Goal: Task Accomplishment & Management: Use online tool/utility

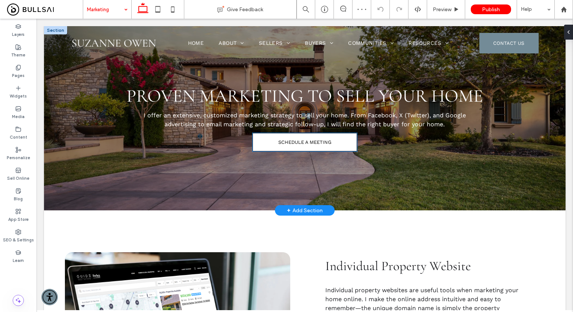
click at [287, 146] on link "SCHEDULE A MEETING" at bounding box center [305, 142] width 104 height 18
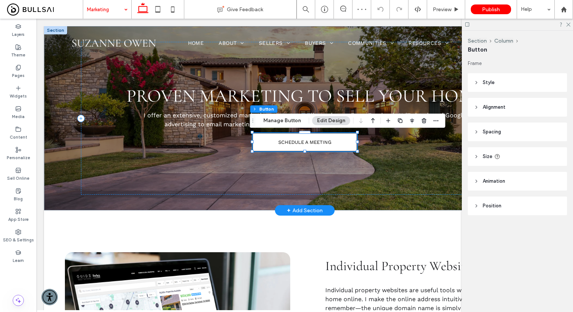
click at [287, 146] on link "SCHEDULE A MEETING" at bounding box center [305, 142] width 104 height 18
type input "*"
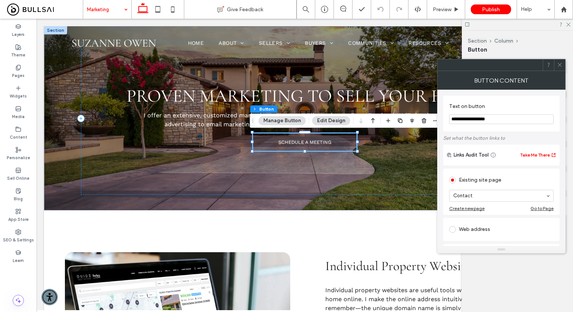
click at [559, 66] on icon at bounding box center [560, 65] width 6 height 6
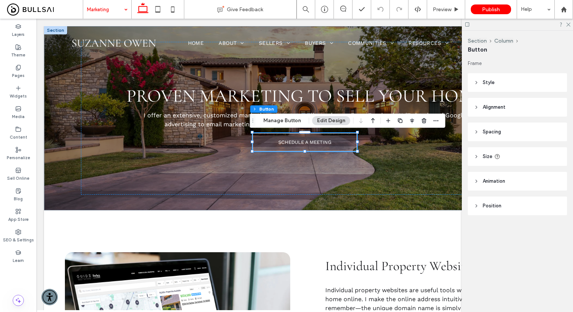
click at [19, 276] on div "Layers Theme Pages Widgets Media Content Personalize Sell Online Blog App Store…" at bounding box center [18, 165] width 37 height 293
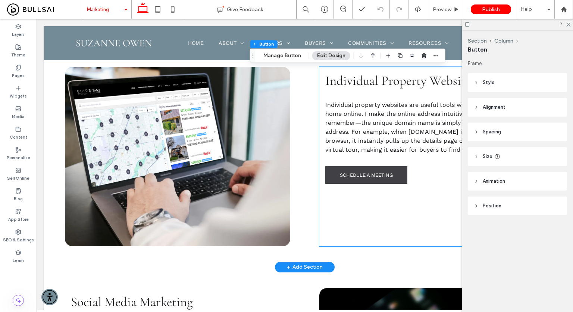
scroll to position [224, 0]
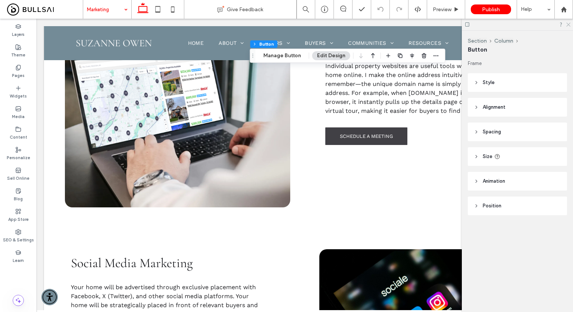
click at [569, 24] on use at bounding box center [569, 25] width 4 height 4
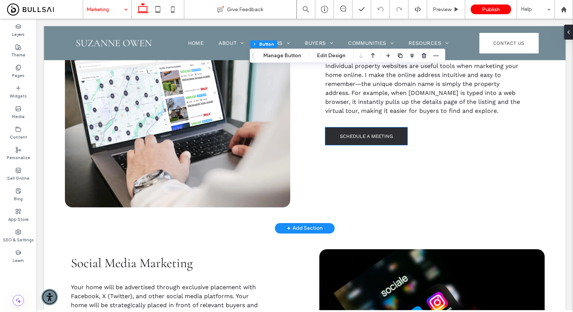
click at [374, 145] on link "SCHEDULE A MEETING" at bounding box center [366, 136] width 82 height 18
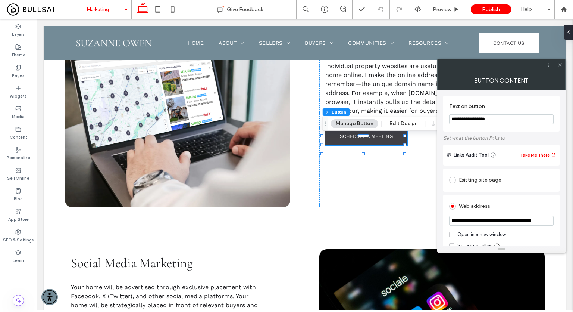
click at [481, 187] on div "Existing site page" at bounding box center [501, 180] width 104 height 16
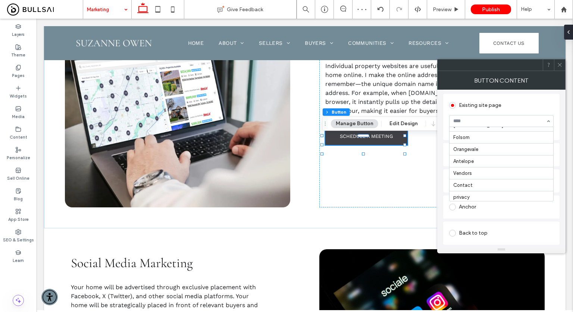
scroll to position [195, 0]
click at [444, 175] on div "Popup" at bounding box center [501, 180] width 116 height 23
click at [557, 66] on icon at bounding box center [560, 65] width 6 height 6
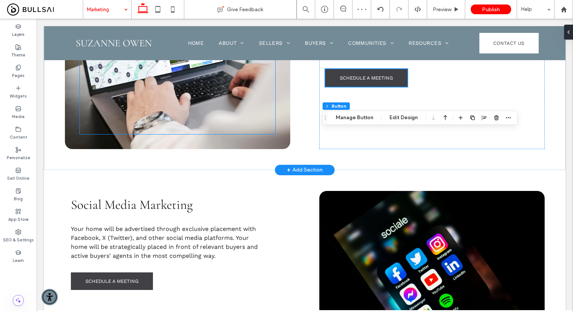
scroll to position [336, 0]
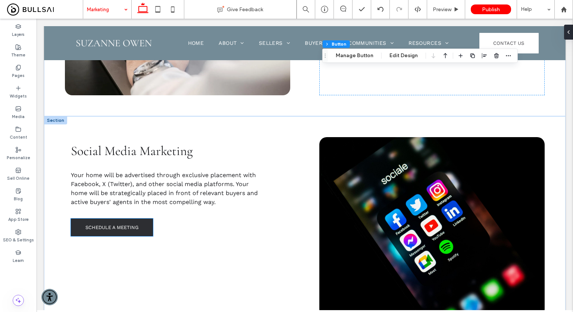
click at [104, 225] on span "SCHEDULE A MEETING" at bounding box center [111, 227] width 53 height 6
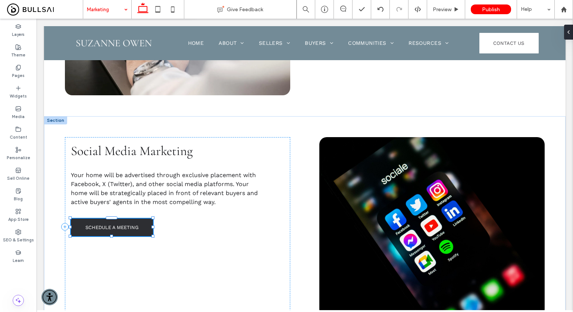
click at [104, 225] on span "SCHEDULE A MEETING" at bounding box center [111, 227] width 53 height 6
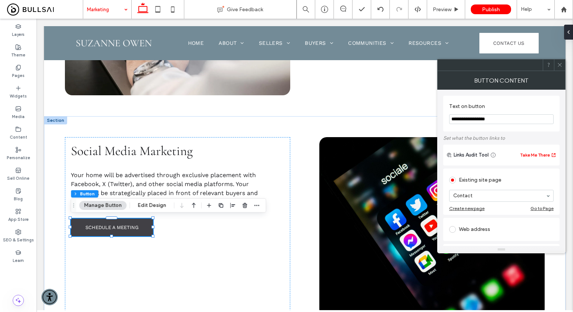
click at [557, 65] on div at bounding box center [559, 64] width 11 height 11
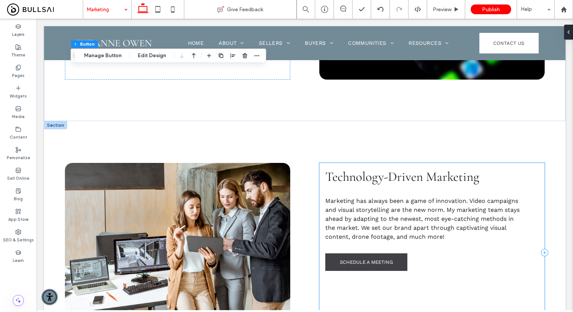
scroll to position [634, 0]
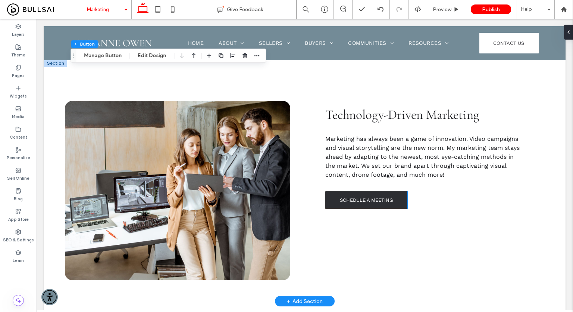
click at [356, 198] on span "SCHEDULE A MEETING" at bounding box center [366, 200] width 53 height 6
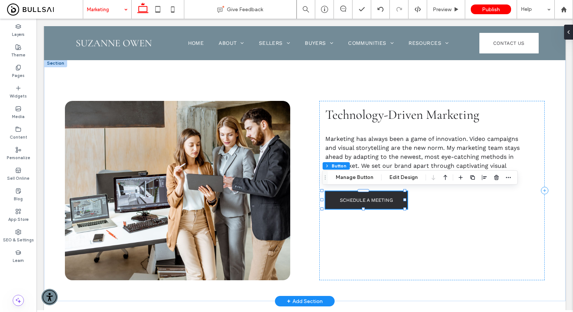
click at [356, 198] on div "SCHEDULE A MEETING" at bounding box center [366, 200] width 82 height 18
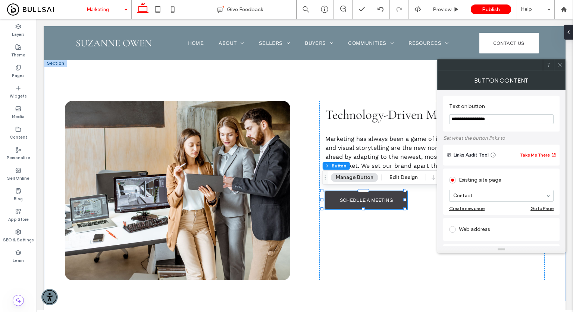
drag, startPoint x: 560, startPoint y: 65, endPoint x: 527, endPoint y: 82, distance: 37.1
click at [560, 65] on icon at bounding box center [560, 65] width 6 height 6
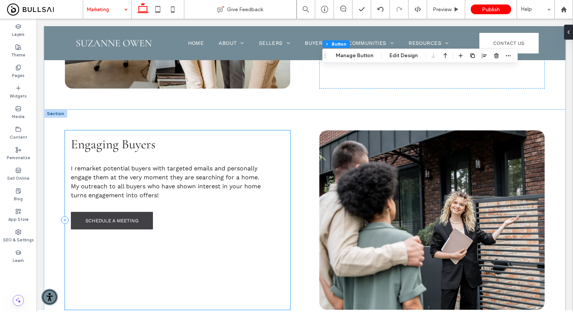
scroll to position [858, 0]
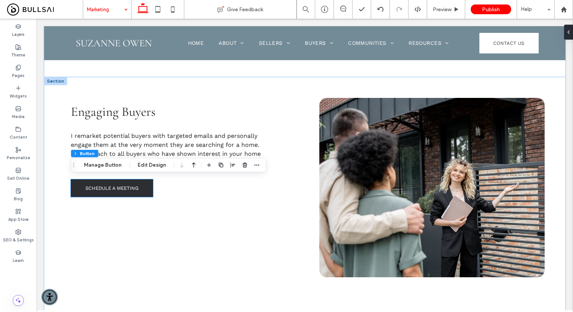
click at [124, 185] on span "SCHEDULE A MEETING" at bounding box center [111, 188] width 53 height 6
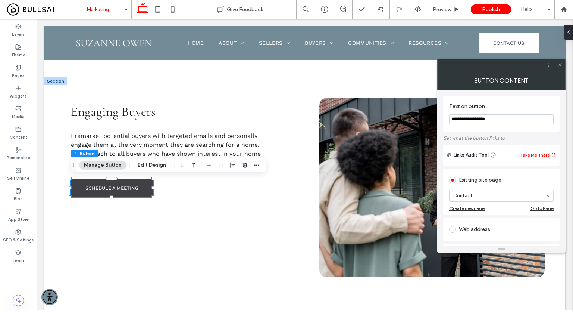
click at [560, 69] on span at bounding box center [560, 64] width 6 height 11
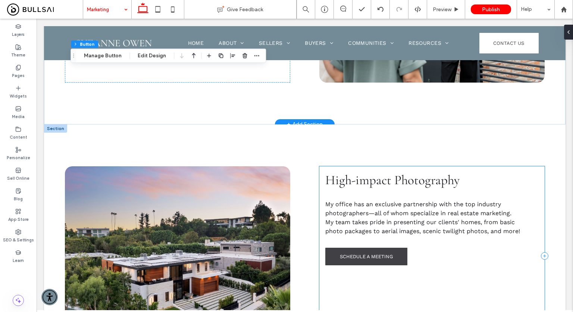
scroll to position [1082, 0]
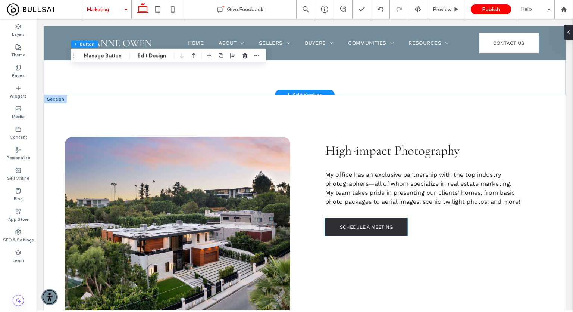
click at [359, 230] on span "SCHEDULE A MEETING" at bounding box center [366, 227] width 53 height 6
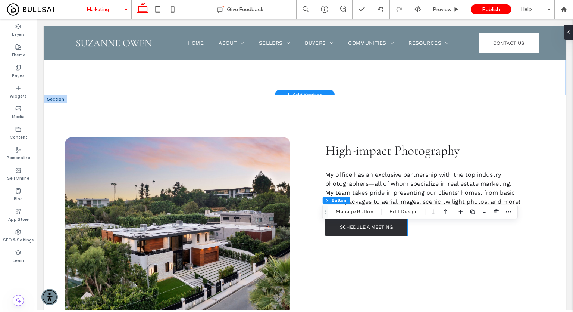
click at [359, 235] on div "SCHEDULE A MEETING" at bounding box center [366, 227] width 82 height 18
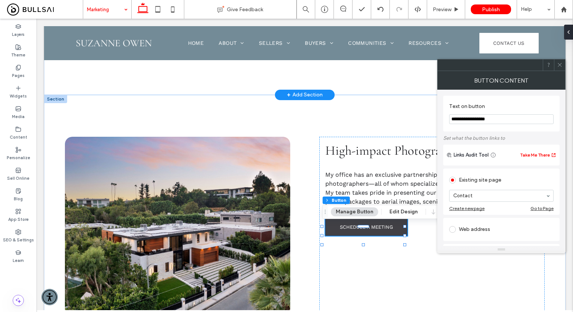
click at [558, 62] on icon at bounding box center [560, 65] width 6 height 6
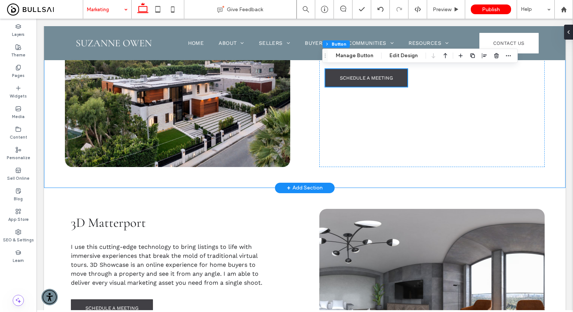
scroll to position [1269, 0]
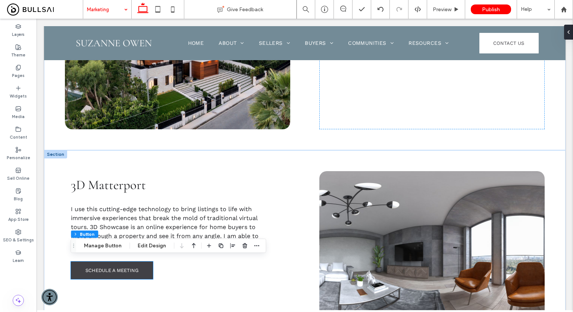
click at [138, 267] on span "SCHEDULE A MEETING" at bounding box center [111, 270] width 53 height 6
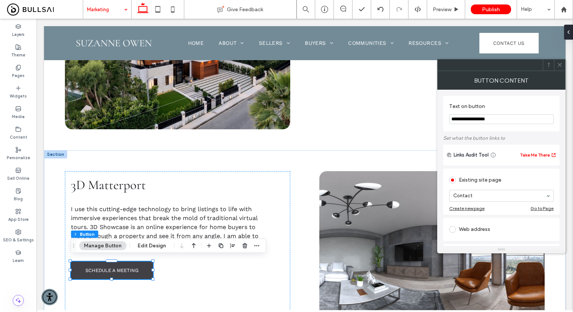
click at [559, 65] on use at bounding box center [560, 65] width 4 height 4
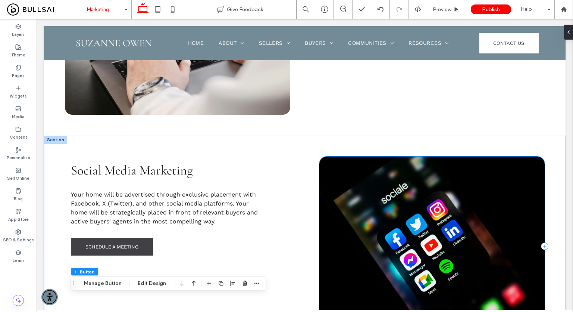
scroll to position [224, 0]
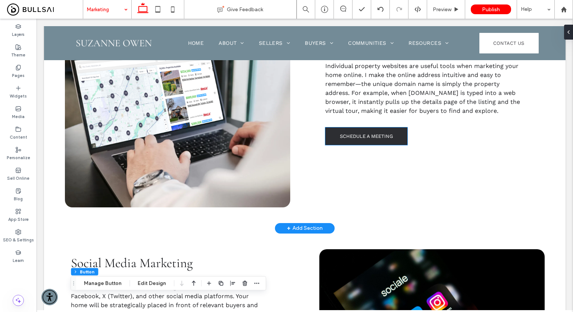
click at [358, 139] on span "SCHEDULE A MEETING" at bounding box center [366, 136] width 53 height 6
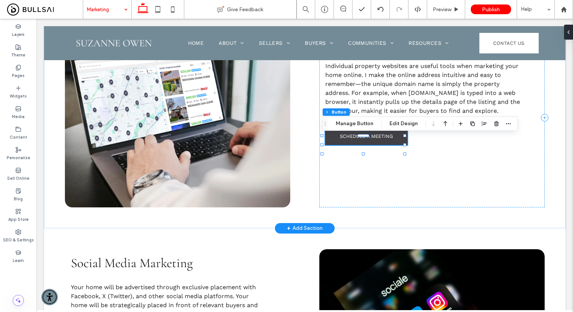
type input "**"
click at [358, 139] on span "SCHEDULE A MEETING" at bounding box center [366, 136] width 53 height 6
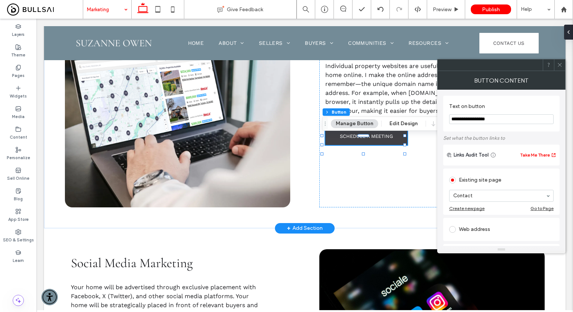
click at [556, 66] on div at bounding box center [559, 64] width 11 height 11
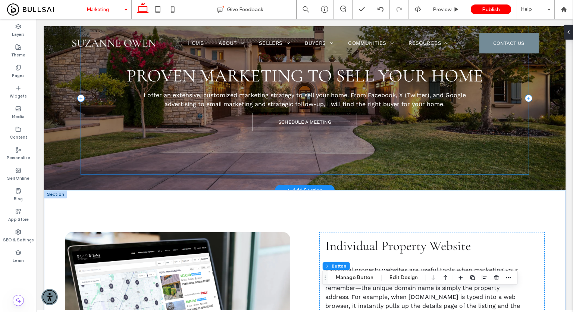
scroll to position [0, 0]
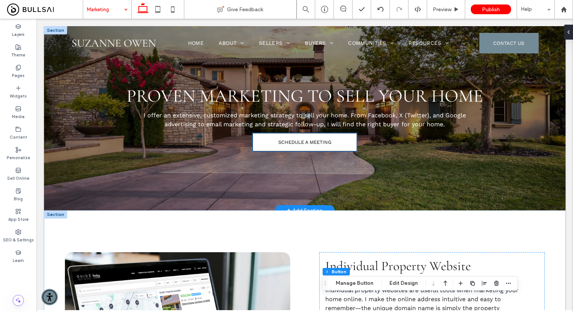
click at [293, 147] on link "SCHEDULE A MEETING" at bounding box center [305, 142] width 104 height 18
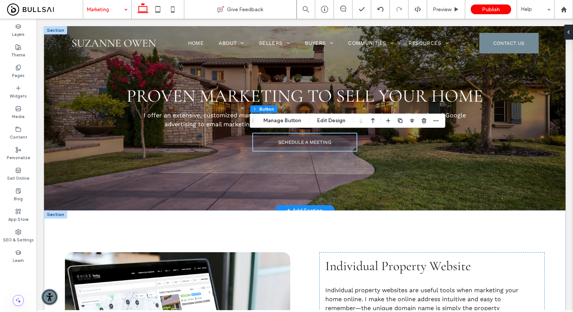
type input "**"
click at [293, 147] on link "SCHEDULE A MEETING" at bounding box center [305, 142] width 104 height 18
type input "*"
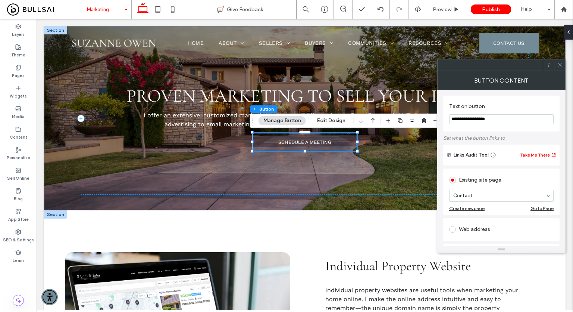
click at [558, 59] on span at bounding box center [560, 64] width 6 height 11
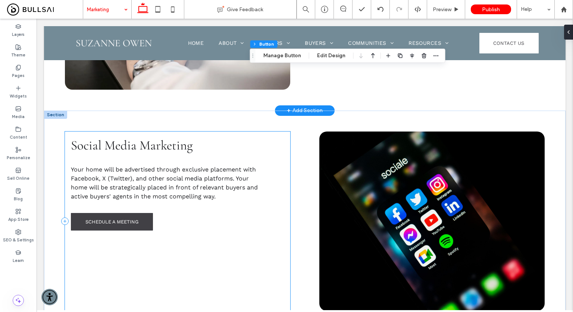
scroll to position [373, 0]
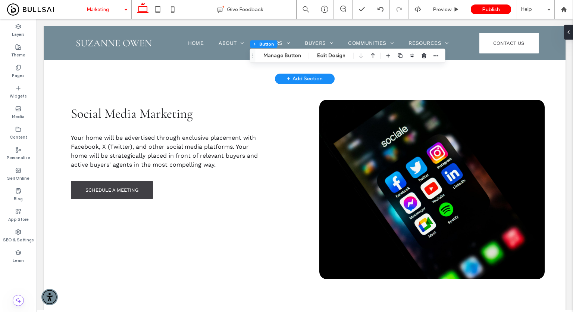
click at [26, 275] on div "Layers Theme Pages Widgets Media Content Personalize Sell Online Blog App Store…" at bounding box center [18, 165] width 37 height 293
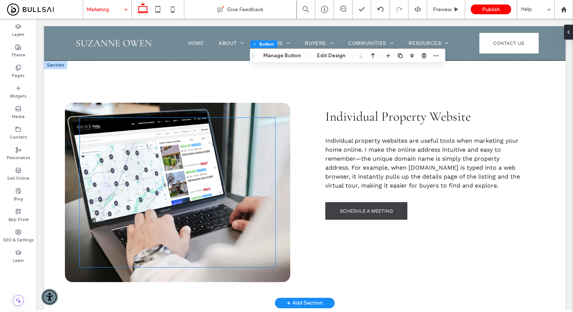
scroll to position [75, 0]
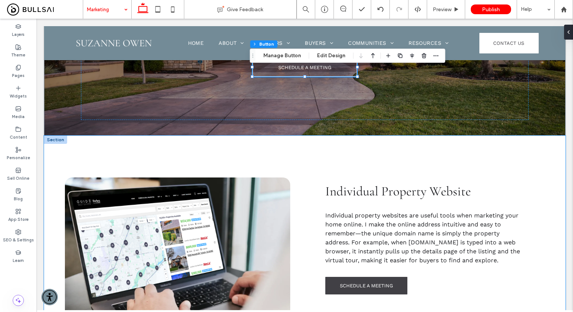
click at [240, 151] on div "Individual Property Website Individual property websites are useful tools when …" at bounding box center [305, 256] width 522 height 242
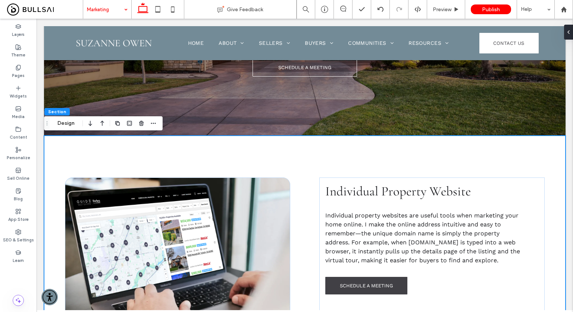
click at [240, 151] on div "Individual Property Website Individual property websites are useful tools when …" at bounding box center [305, 256] width 522 height 242
click at [71, 126] on button "Design" at bounding box center [66, 123] width 27 height 9
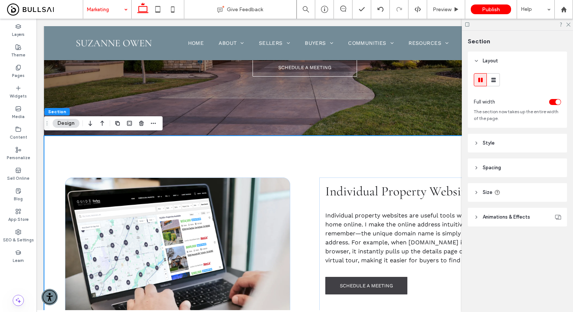
click at [496, 167] on span "Spacing" at bounding box center [492, 167] width 18 height 7
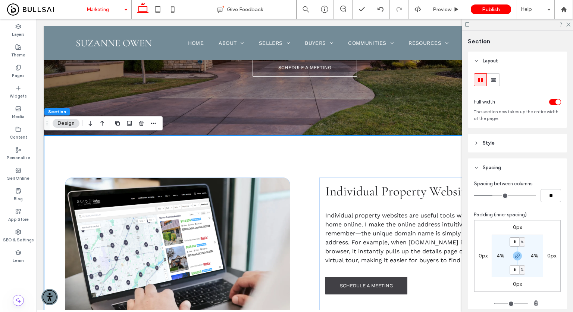
click at [512, 240] on input "*" at bounding box center [515, 241] width 10 height 9
type input "*"
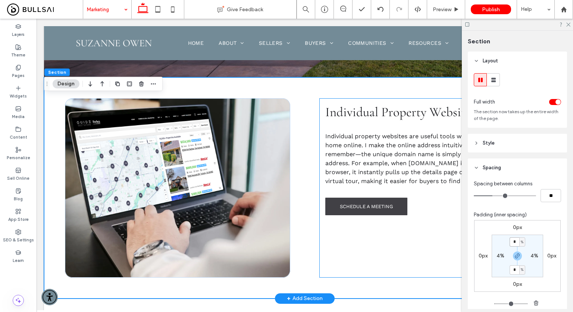
scroll to position [112, 0]
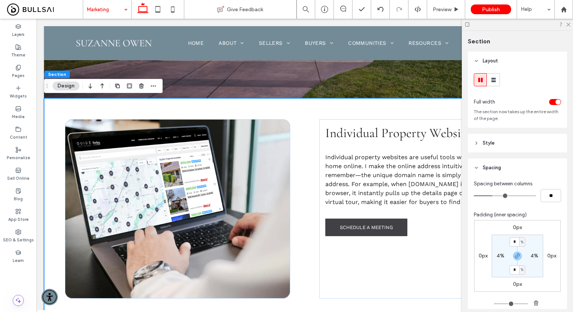
click at [306, 109] on div "Individual Property Website Individual property websites are useful tools when …" at bounding box center [305, 208] width 522 height 221
click at [515, 241] on input "*" at bounding box center [515, 241] width 10 height 9
drag, startPoint x: 569, startPoint y: 25, endPoint x: 509, endPoint y: 11, distance: 61.9
click at [569, 25] on icon at bounding box center [568, 24] width 5 height 5
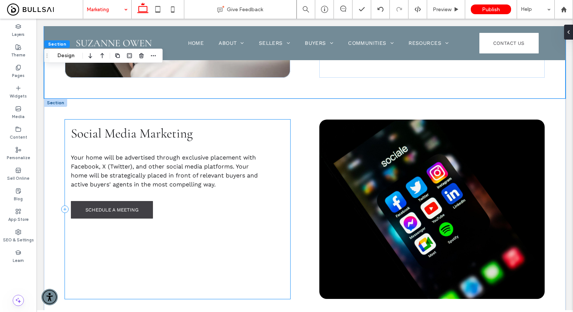
scroll to position [336, 0]
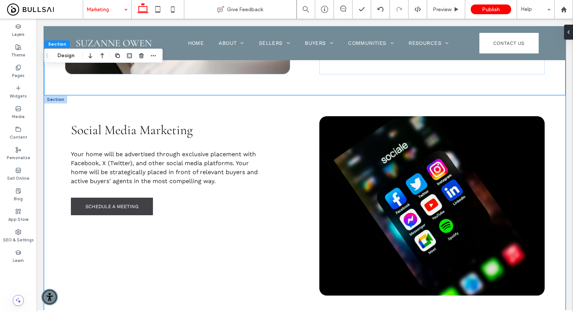
click at [307, 108] on div "Your home will be advertised through exclusive placement with Facebook, X (Twit…" at bounding box center [305, 216] width 522 height 242
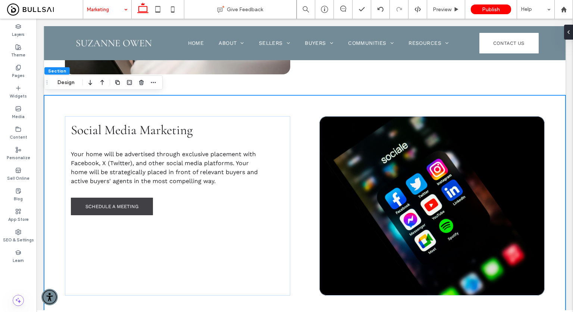
click at [145, 105] on div "Your home will be advertised through exclusive placement with Facebook, X (Twit…" at bounding box center [305, 216] width 522 height 242
click at [71, 86] on button "Design" at bounding box center [66, 82] width 27 height 9
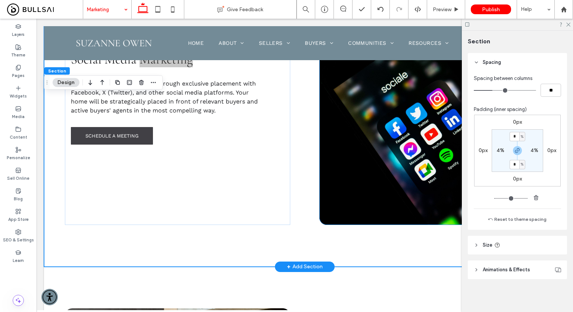
scroll to position [448, 0]
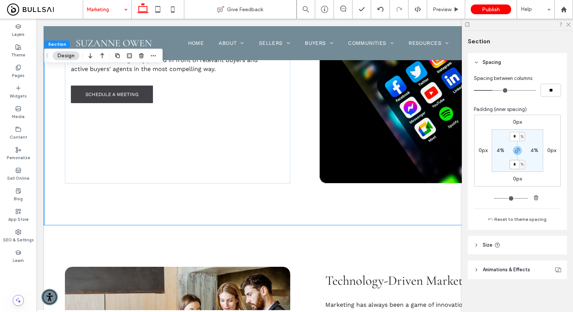
click at [517, 165] on input "*" at bounding box center [515, 164] width 10 height 9
type input "*"
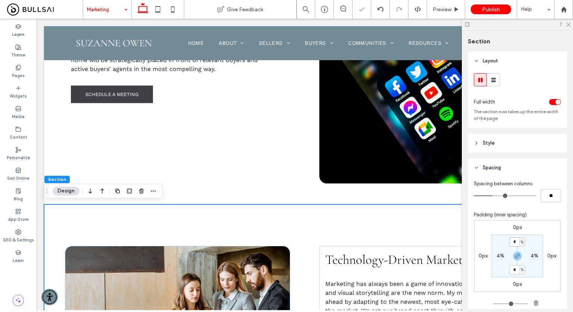
click at [517, 245] on input "*" at bounding box center [515, 241] width 10 height 9
type input "*"
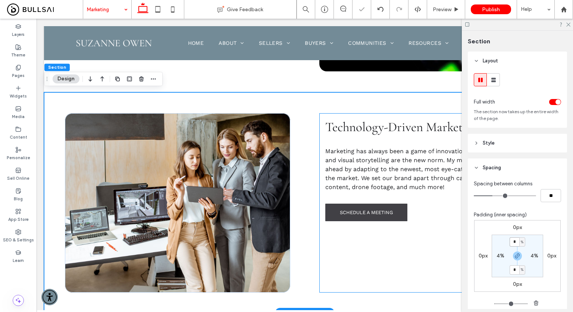
scroll to position [634, 0]
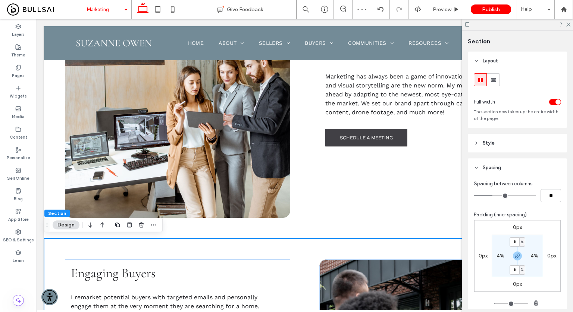
type input "*"
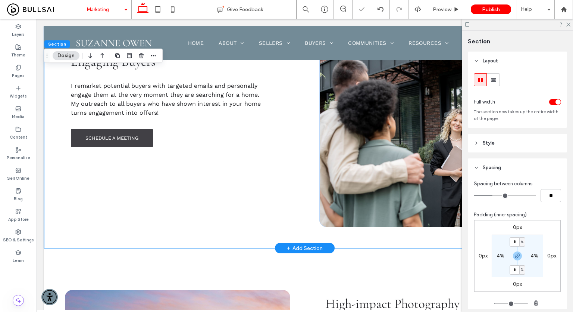
scroll to position [858, 0]
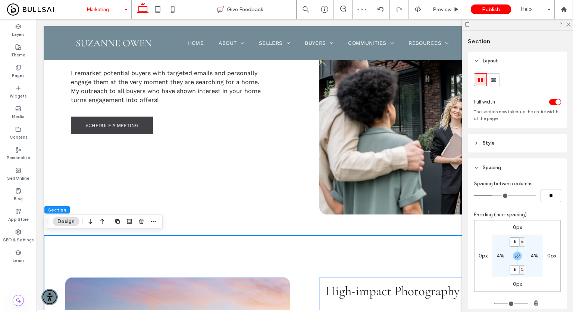
click at [515, 241] on input "*" at bounding box center [515, 241] width 10 height 9
type input "*"
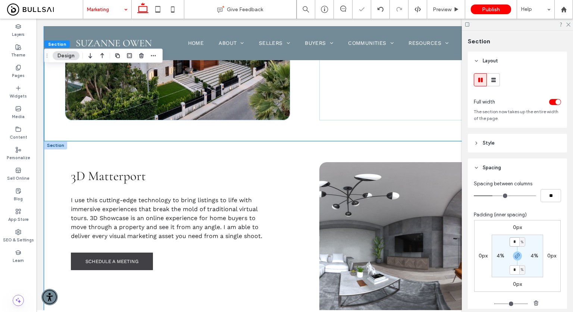
scroll to position [1194, 0]
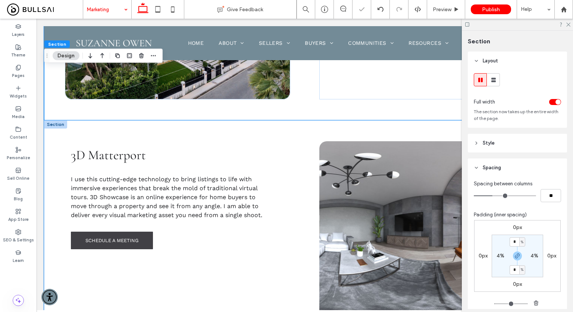
click at [299, 130] on div "I use this cutting-edge technology to bring listings to life with immersive exp…" at bounding box center [305, 241] width 522 height 242
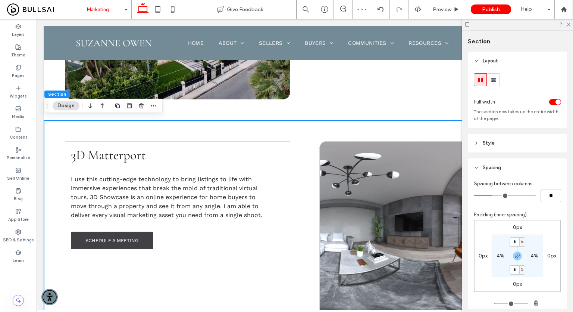
type input "*"
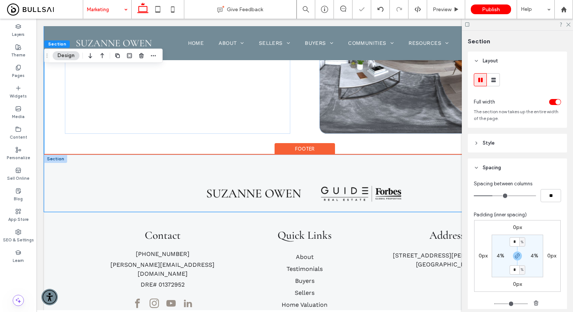
click at [312, 165] on div at bounding box center [305, 183] width 448 height 57
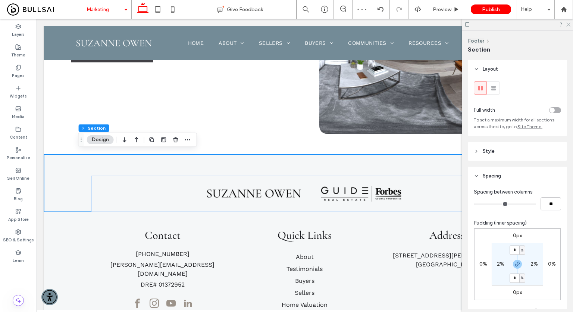
click at [570, 22] on icon at bounding box center [568, 24] width 5 height 5
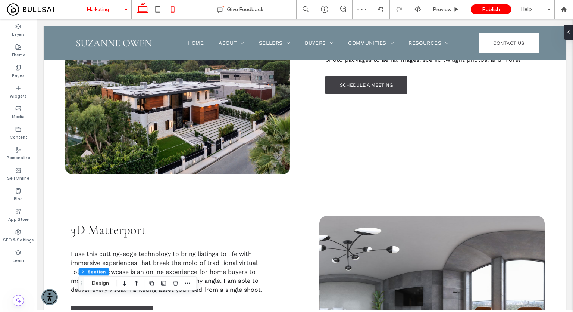
click at [174, 7] on icon at bounding box center [172, 9] width 15 height 15
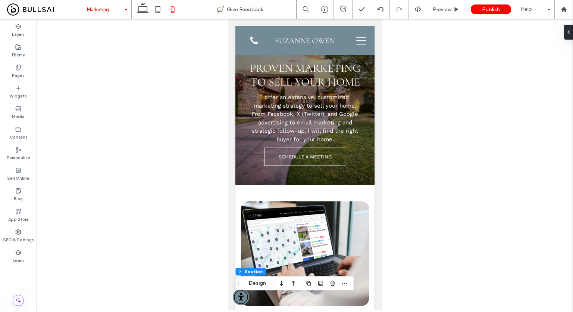
scroll to position [0, 0]
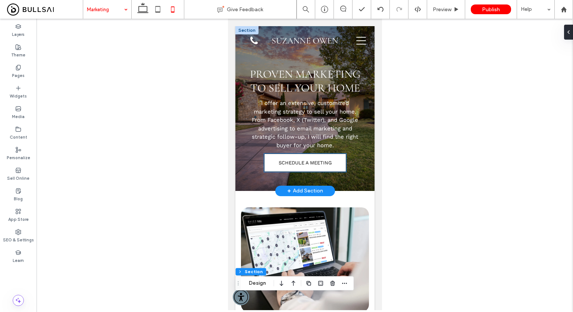
click at [293, 164] on span "SCHEDULE A MEETING" at bounding box center [304, 163] width 53 height 6
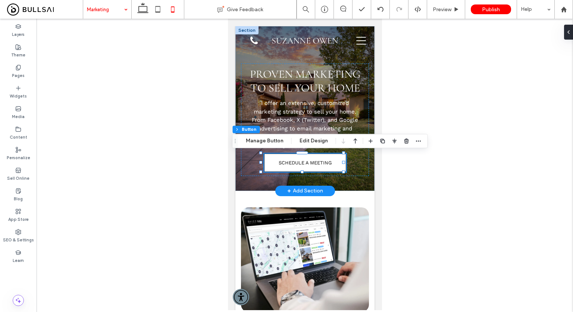
type input "**"
click at [293, 164] on span "SCHEDULE A MEETING" at bounding box center [304, 163] width 53 height 6
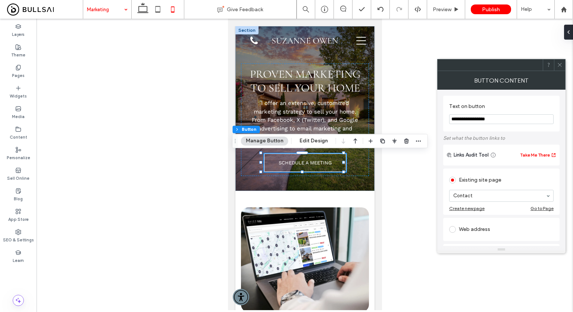
click at [558, 64] on icon at bounding box center [560, 65] width 6 height 6
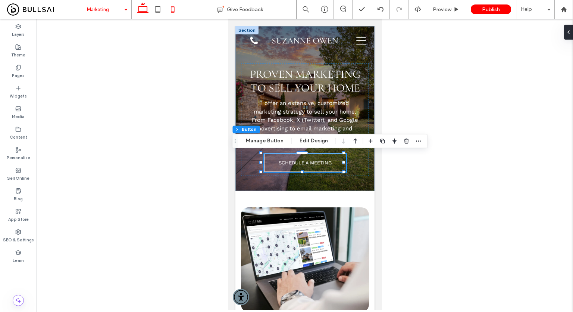
click at [144, 8] on icon at bounding box center [142, 9] width 15 height 15
type input "*"
type input "***"
type input "*"
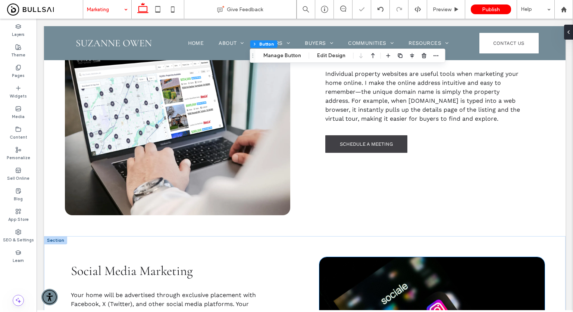
scroll to position [261, 0]
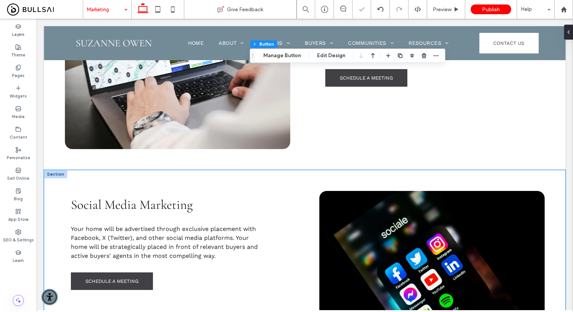
click at [295, 172] on div "Your home will be advertised through exclusive placement with Facebook, X (Twit…" at bounding box center [305, 280] width 522 height 221
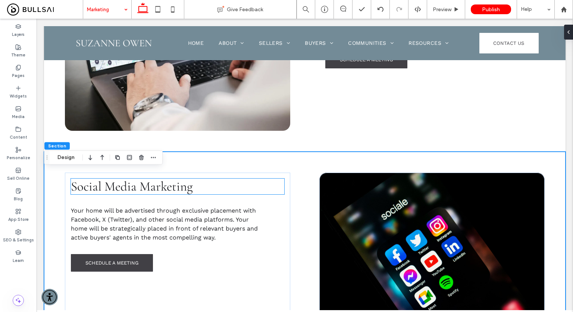
scroll to position [299, 0]
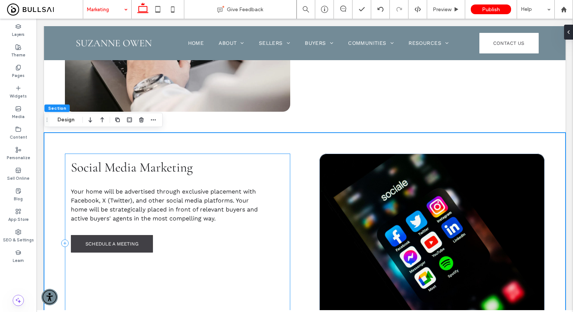
click at [281, 144] on div "Your home will be advertised through exclusive placement with Facebook, X (Twit…" at bounding box center [305, 242] width 522 height 221
click at [68, 116] on button "Design" at bounding box center [66, 119] width 27 height 9
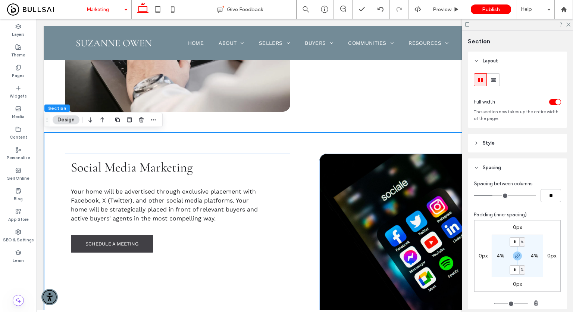
click at [491, 138] on header "Style" at bounding box center [517, 143] width 99 height 19
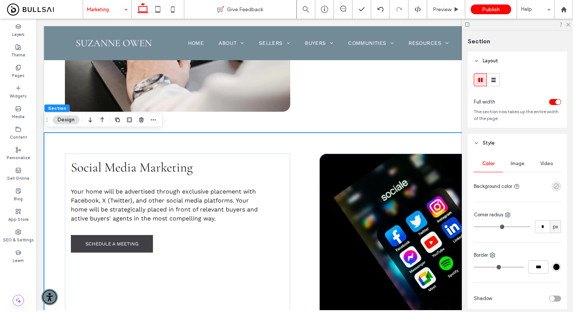
click at [554, 188] on use "rgba(255, 255, 255, 0)" at bounding box center [557, 186] width 6 height 6
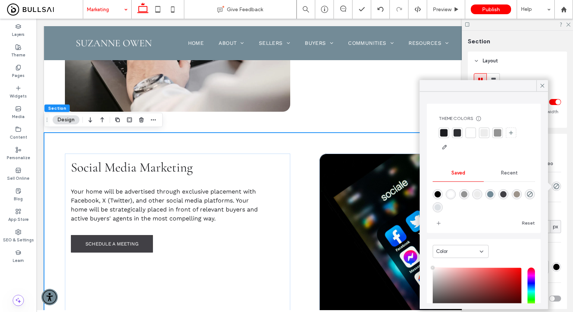
click at [441, 205] on div "rgba(115,139,151,0.19)" at bounding box center [438, 207] width 6 height 6
type input "*******"
type input "**"
type input "***"
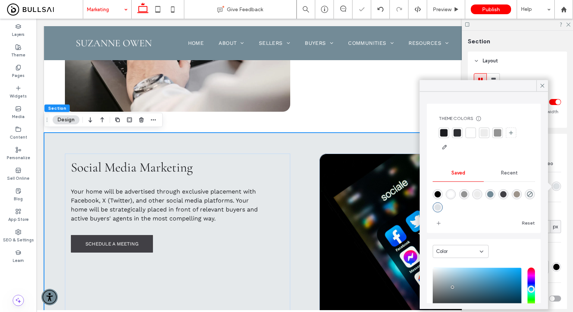
click at [324, 138] on div "Your home will be advertised through exclusive placement with Facebook, X (Twit…" at bounding box center [305, 242] width 522 height 221
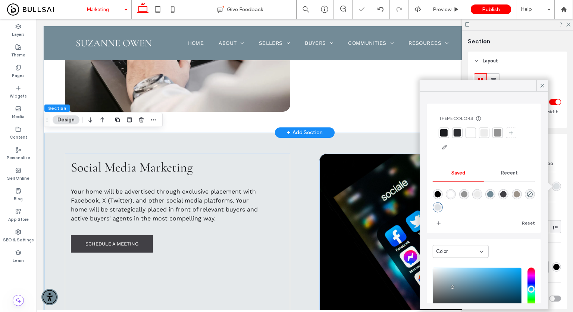
click at [332, 122] on div "Individual Property Website Individual property websites are useful tools when …" at bounding box center [305, 22] width 522 height 221
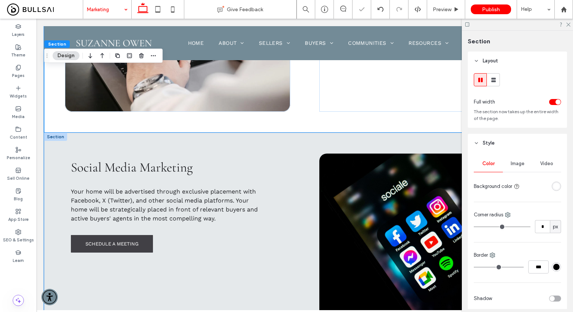
click at [149, 142] on div "Your home will be advertised through exclusive placement with Facebook, X (Twit…" at bounding box center [305, 242] width 522 height 221
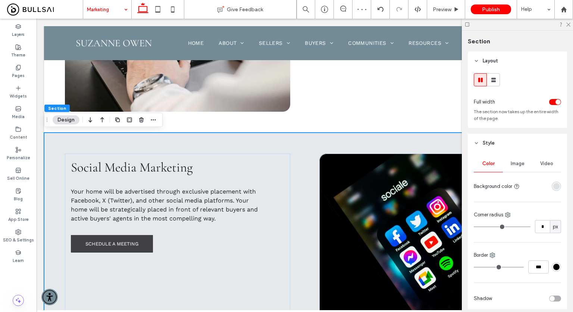
click at [553, 188] on div "rgba(115,139,151,0.19)" at bounding box center [556, 186] width 6 height 6
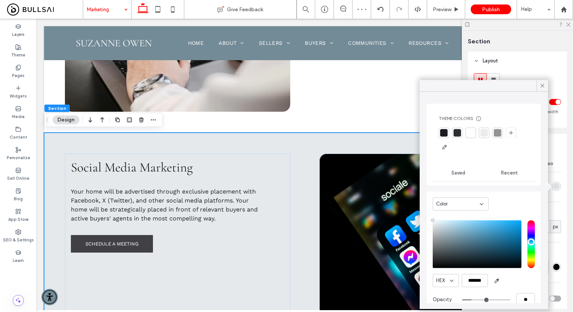
type input "***"
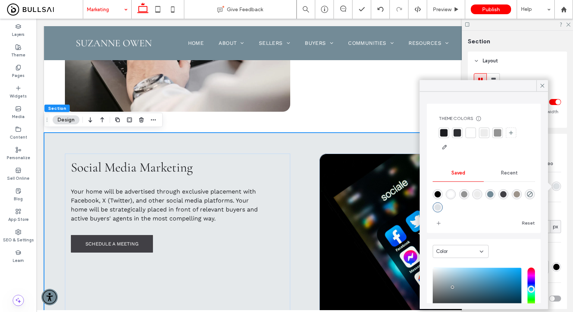
click at [505, 178] on div "Recent" at bounding box center [509, 173] width 51 height 16
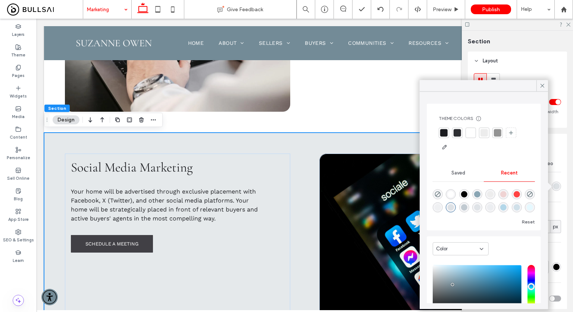
click at [494, 207] on div "rgba(115, 139, 151, 0.07)" at bounding box center [490, 207] width 6 height 6
type input "*"
type input "**"
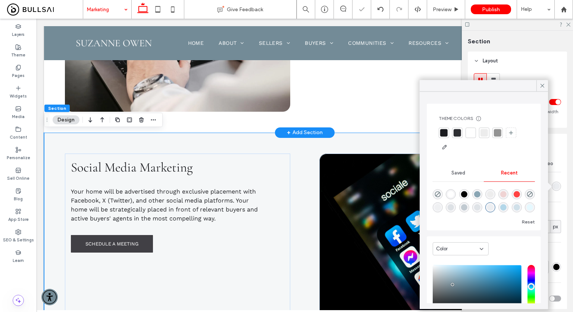
click at [327, 128] on div "+ Add Section" at bounding box center [305, 132] width 60 height 10
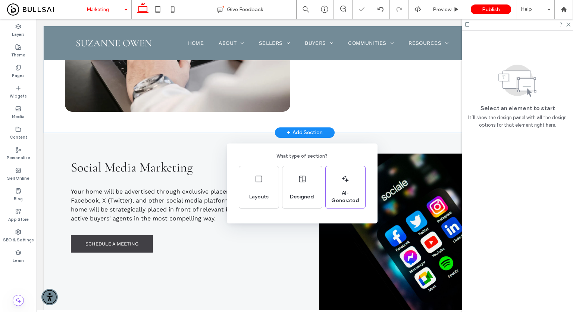
click at [342, 108] on div "What type of section? Layouts Designed AI-Generated" at bounding box center [286, 174] width 573 height 348
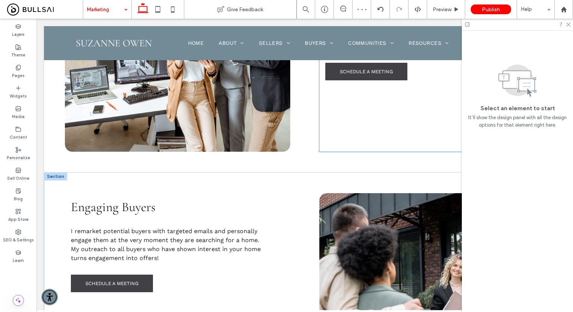
scroll to position [746, 0]
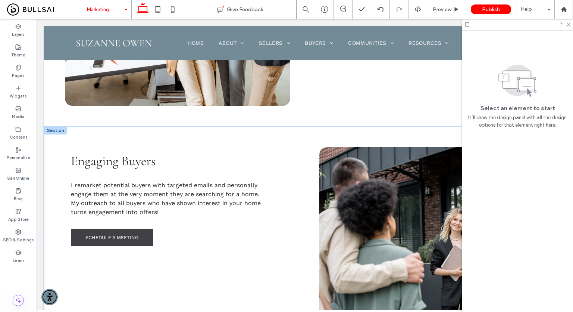
click at [281, 136] on div "I remarket potential buyers with targeted emails and personally engage them at …" at bounding box center [305, 236] width 522 height 221
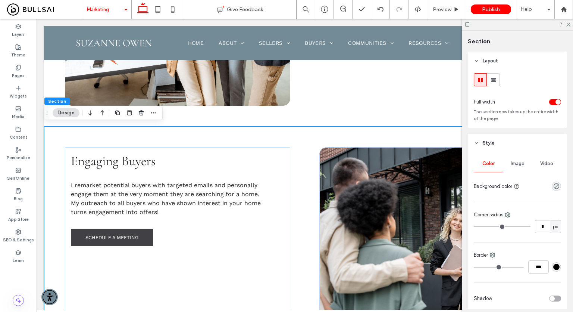
click at [511, 166] on span "Image" at bounding box center [518, 163] width 14 height 6
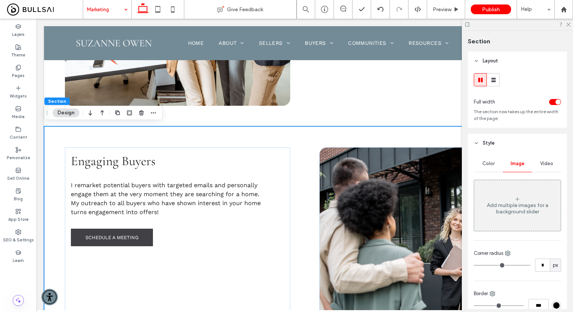
click at [490, 167] on div "Color" at bounding box center [488, 163] width 29 height 16
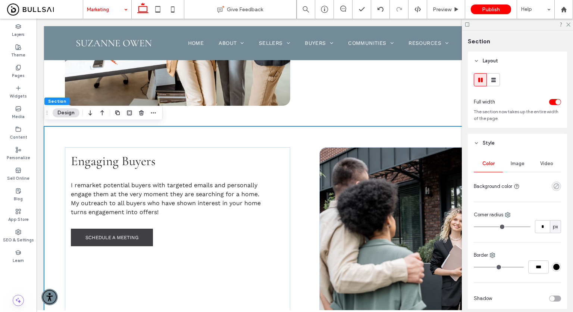
click at [555, 184] on icon "rgba(255, 255, 255, 0)" at bounding box center [556, 186] width 6 height 6
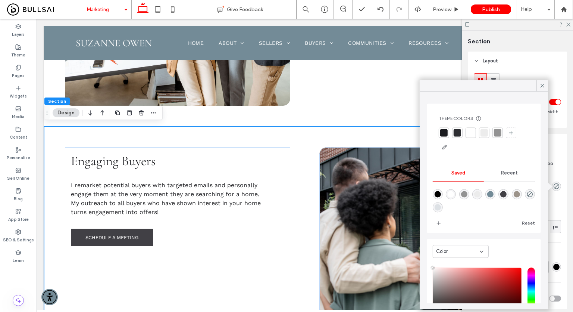
click at [501, 173] on span "Recent" at bounding box center [509, 173] width 17 height 6
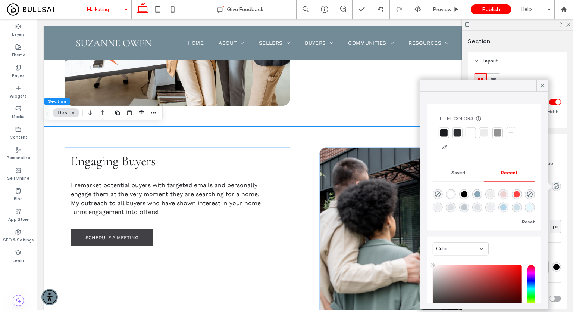
click at [481, 208] on div "rgba(115, 139, 151, 0.17)" at bounding box center [477, 207] width 6 height 6
type input "*******"
type input "**"
type input "***"
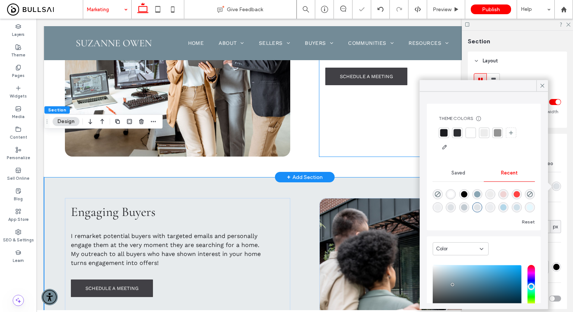
scroll to position [634, 0]
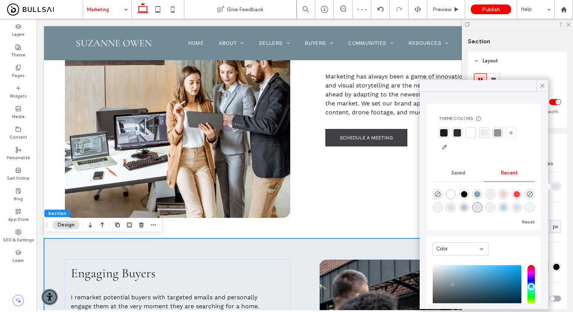
click at [494, 209] on div "rgba(115, 139, 151, 0.07)" at bounding box center [490, 207] width 6 height 6
type input "*"
type input "**"
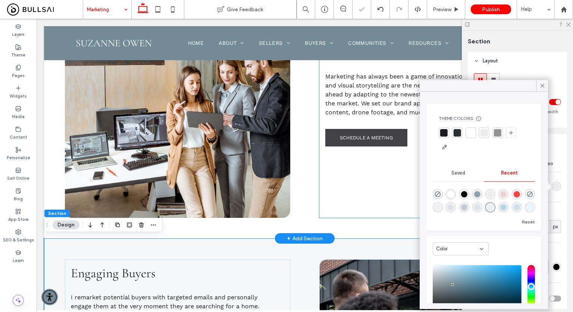
scroll to position [448, 0]
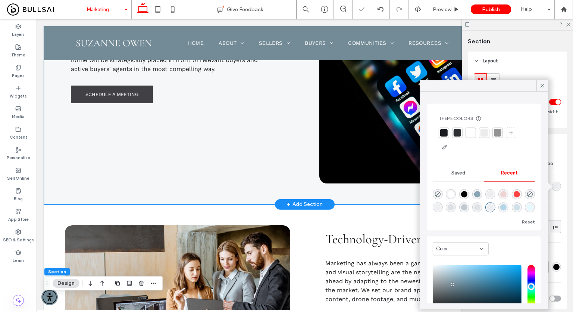
click at [306, 182] on div "Your home will be advertised through exclusive placement with Facebook, X (Twit…" at bounding box center [305, 93] width 522 height 221
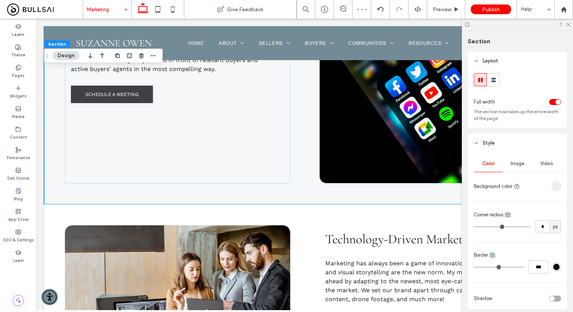
click at [553, 187] on div "rgba(115, 139, 151, 0.07)" at bounding box center [556, 186] width 6 height 6
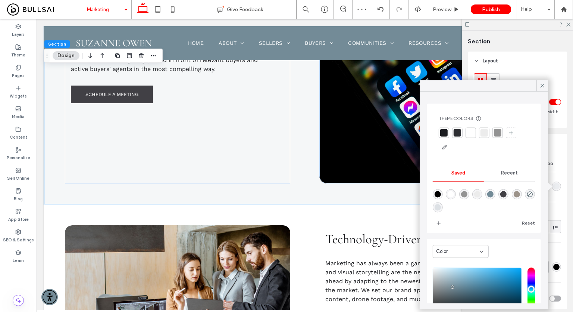
click at [498, 178] on div "Recent" at bounding box center [509, 173] width 51 height 16
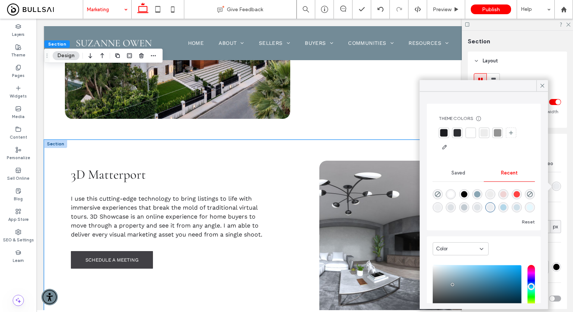
scroll to position [1194, 0]
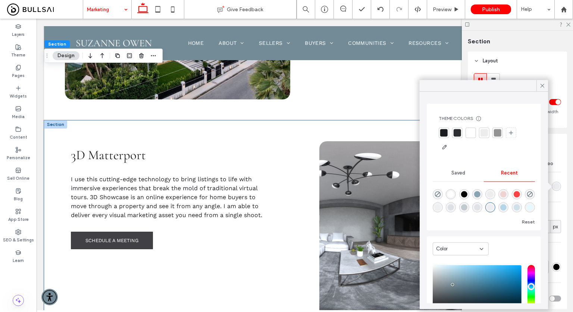
click at [296, 131] on div "I use this cutting-edge technology to bring listings to life with immersive exp…" at bounding box center [305, 230] width 522 height 221
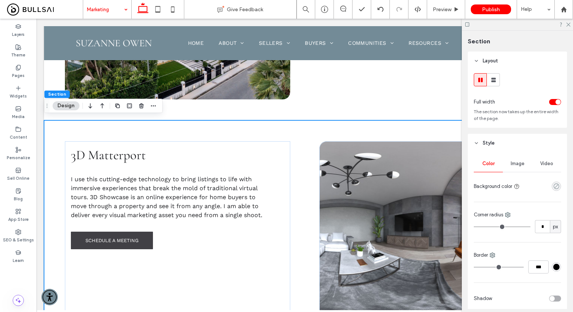
click at [554, 187] on icon "rgba(255, 255, 255, 0)" at bounding box center [556, 186] width 6 height 6
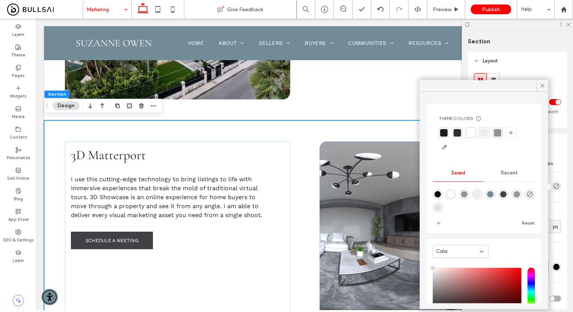
click at [509, 174] on span "Recent" at bounding box center [509, 173] width 17 height 6
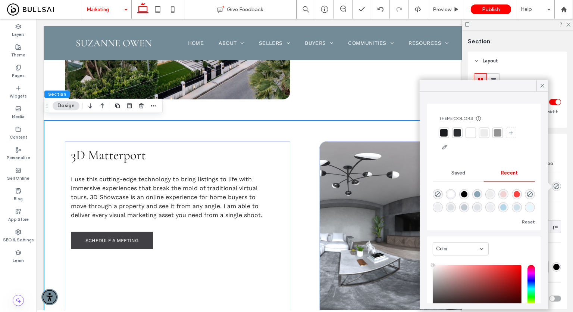
click at [494, 208] on div "rgba(115, 139, 151, 0.07)" at bounding box center [490, 207] width 6 height 6
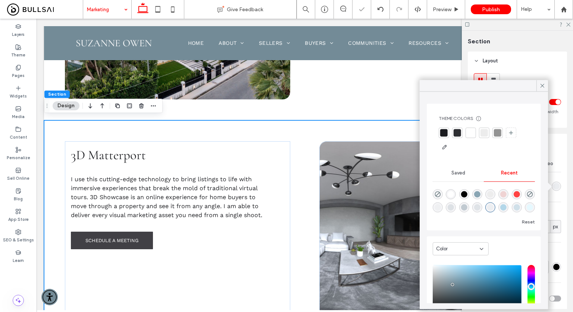
type input "*******"
type input "*"
type input "**"
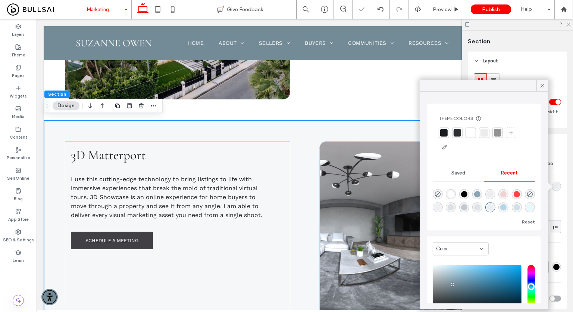
click at [570, 26] on icon at bounding box center [568, 24] width 5 height 5
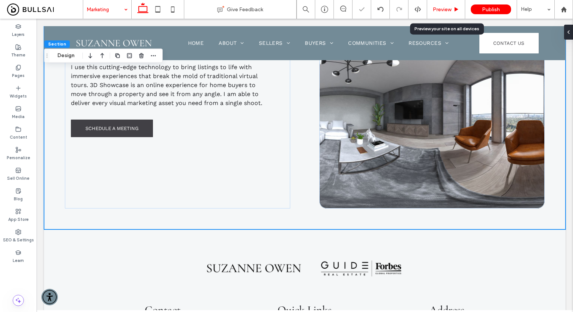
click at [452, 6] on div "Preview" at bounding box center [446, 9] width 38 height 6
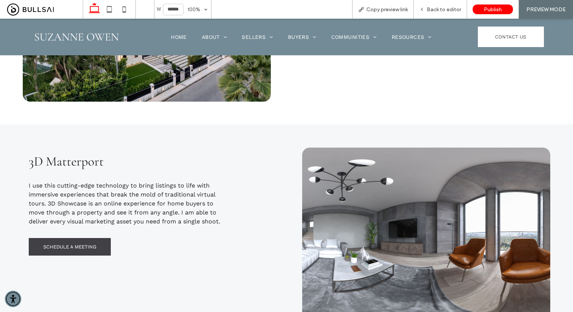
scroll to position [1196, 0]
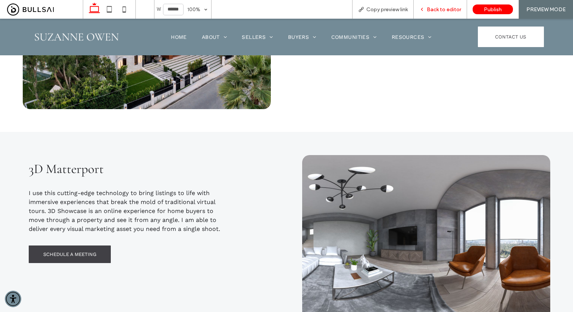
click at [437, 9] on span "Back to editor" at bounding box center [444, 9] width 34 height 6
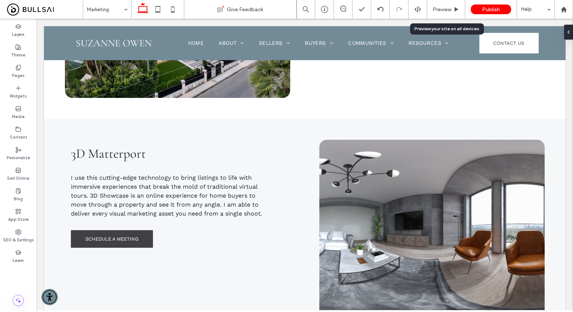
scroll to position [1185, 0]
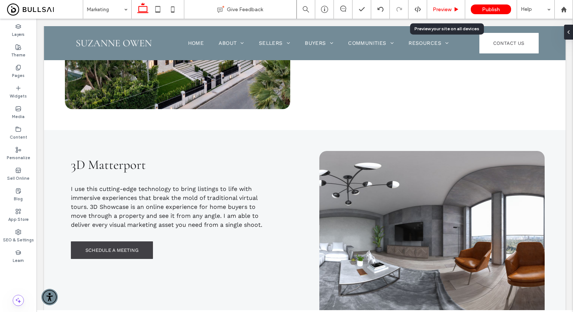
click at [437, 9] on span "Preview" at bounding box center [442, 9] width 19 height 6
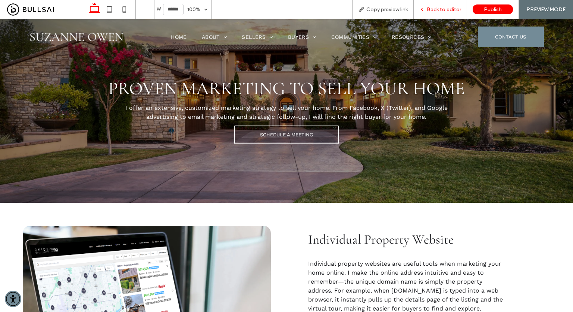
click at [443, 10] on span "Back to editor" at bounding box center [444, 9] width 34 height 6
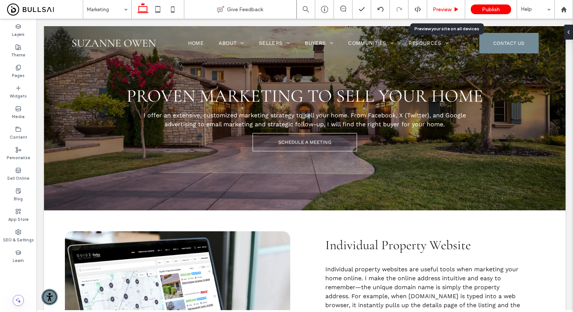
click at [444, 9] on span "Preview" at bounding box center [442, 9] width 19 height 6
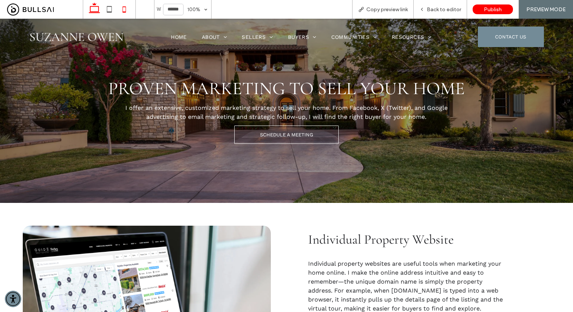
click at [130, 4] on icon at bounding box center [124, 9] width 15 height 15
type input "*****"
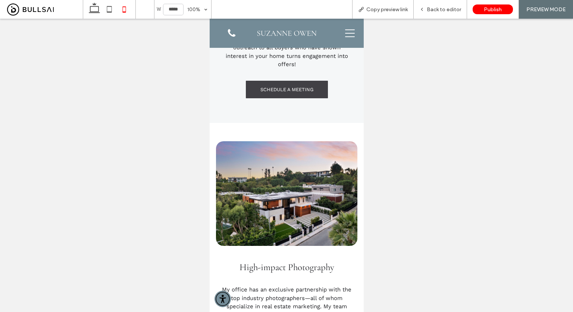
scroll to position [1133, 0]
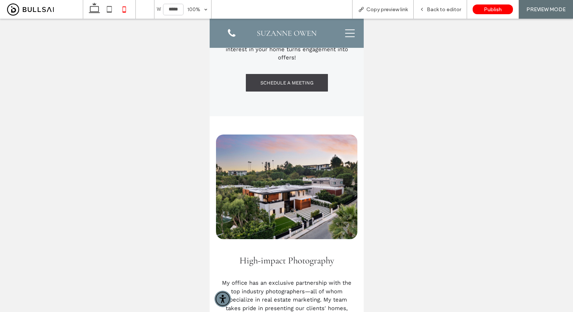
click at [1, 230] on div at bounding box center [286, 165] width 573 height 293
click at [427, 11] on div "Back to editor" at bounding box center [440, 9] width 53 height 6
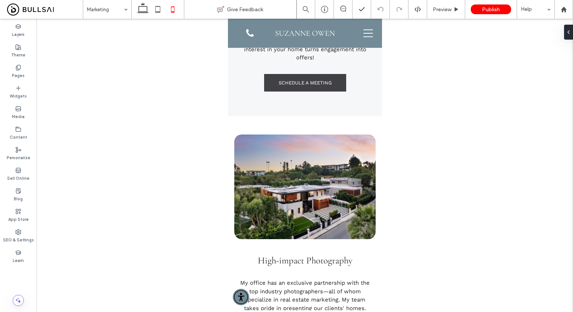
scroll to position [1164, 0]
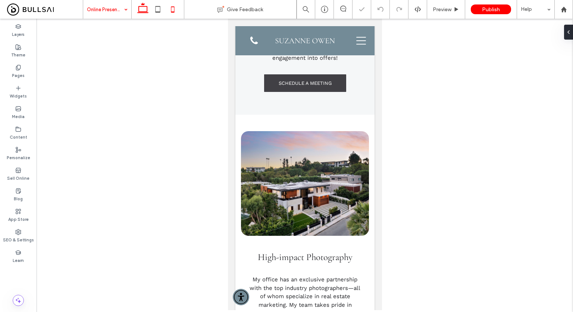
click at [140, 9] on icon at bounding box center [142, 9] width 15 height 15
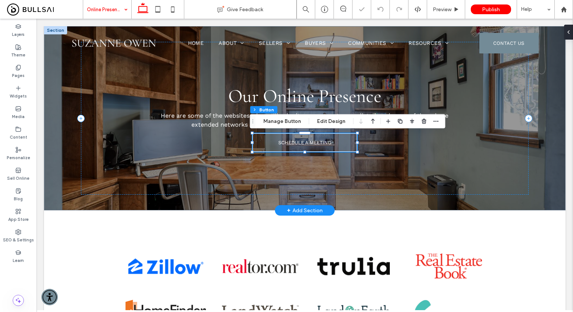
click at [294, 145] on span "SCHEDULE A MEETING" at bounding box center [304, 143] width 53 height 6
type input "*"
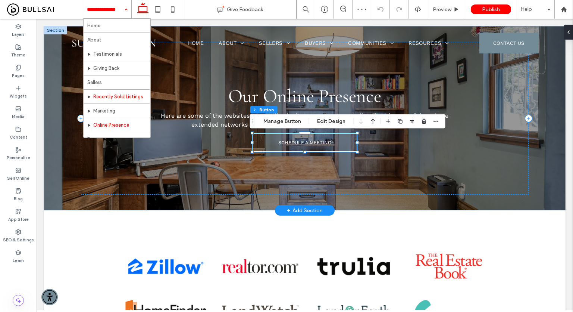
scroll to position [37, 0]
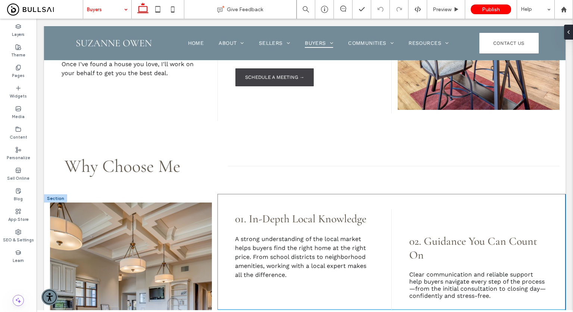
scroll to position [485, 0]
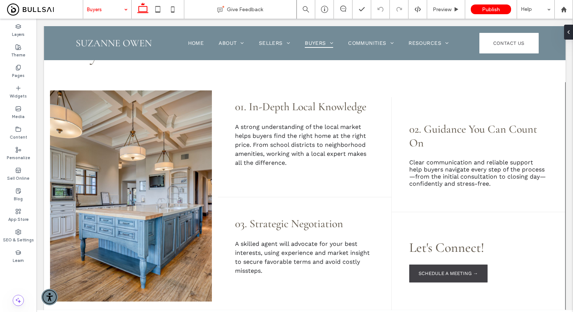
click at [119, 7] on input at bounding box center [105, 9] width 37 height 19
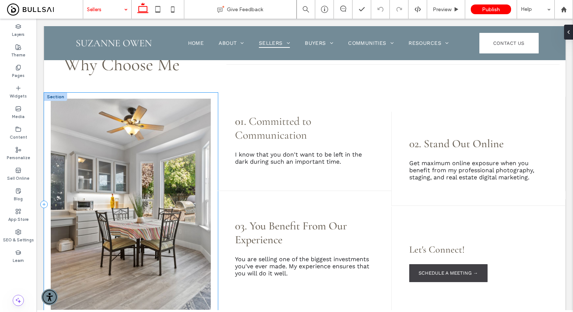
scroll to position [485, 0]
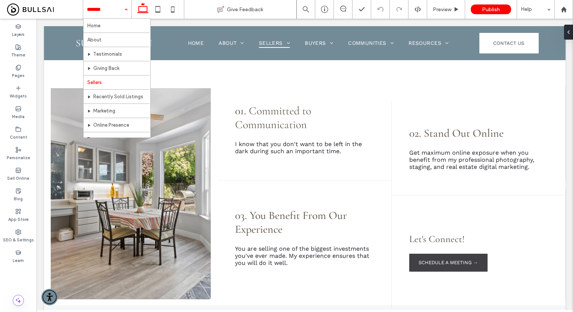
click at [103, 13] on input at bounding box center [105, 9] width 37 height 19
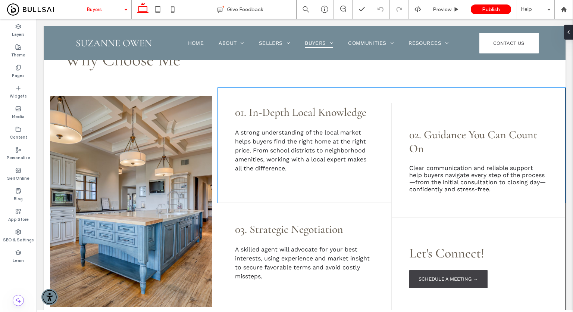
scroll to position [522, 0]
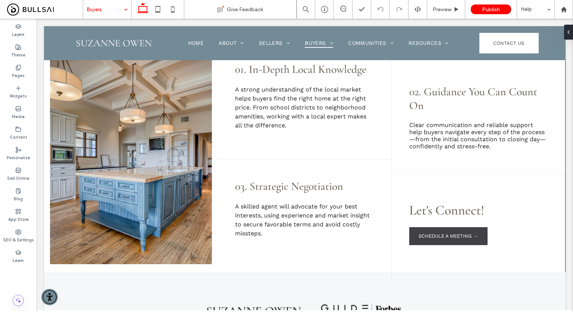
click at [86, 8] on div at bounding box center [107, 9] width 48 height 19
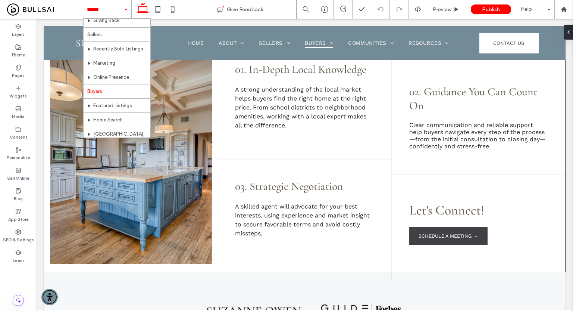
scroll to position [0, 0]
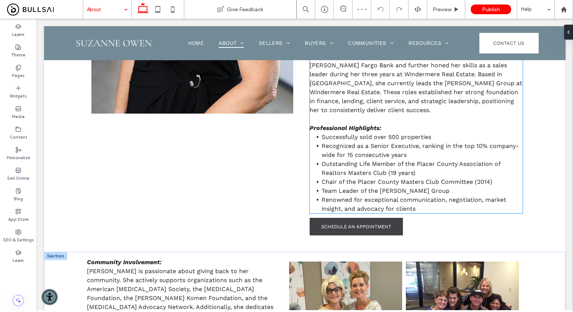
scroll to position [336, 0]
